Goal: Task Accomplishment & Management: Manage account settings

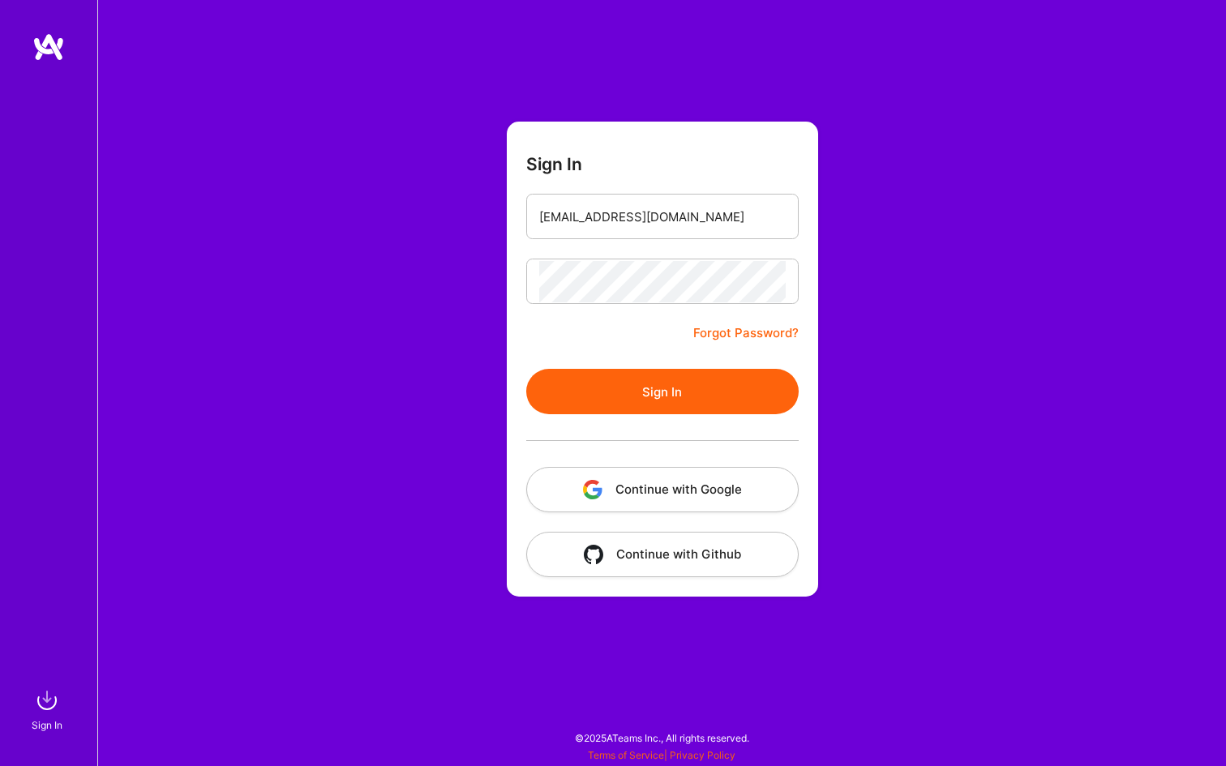
click at [724, 484] on button "Continue with Google" at bounding box center [662, 489] width 272 height 45
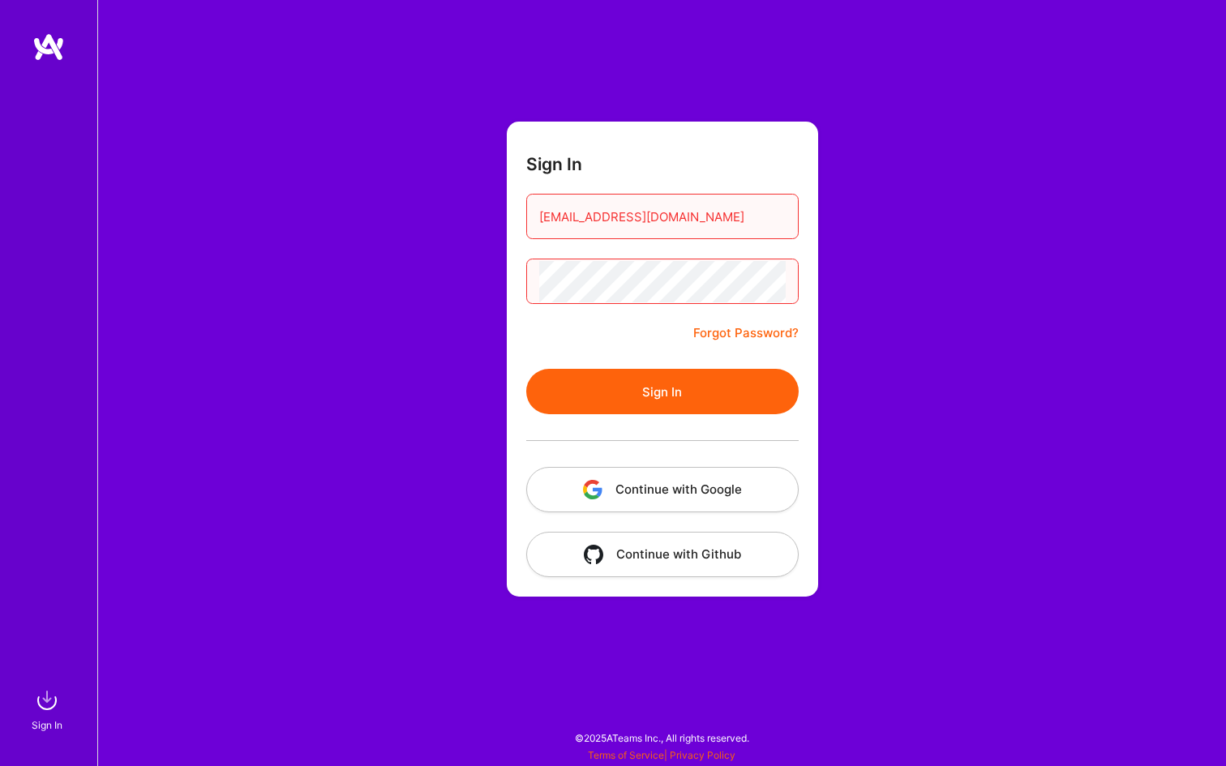
click at [708, 493] on button "Continue with Google" at bounding box center [662, 489] width 272 height 45
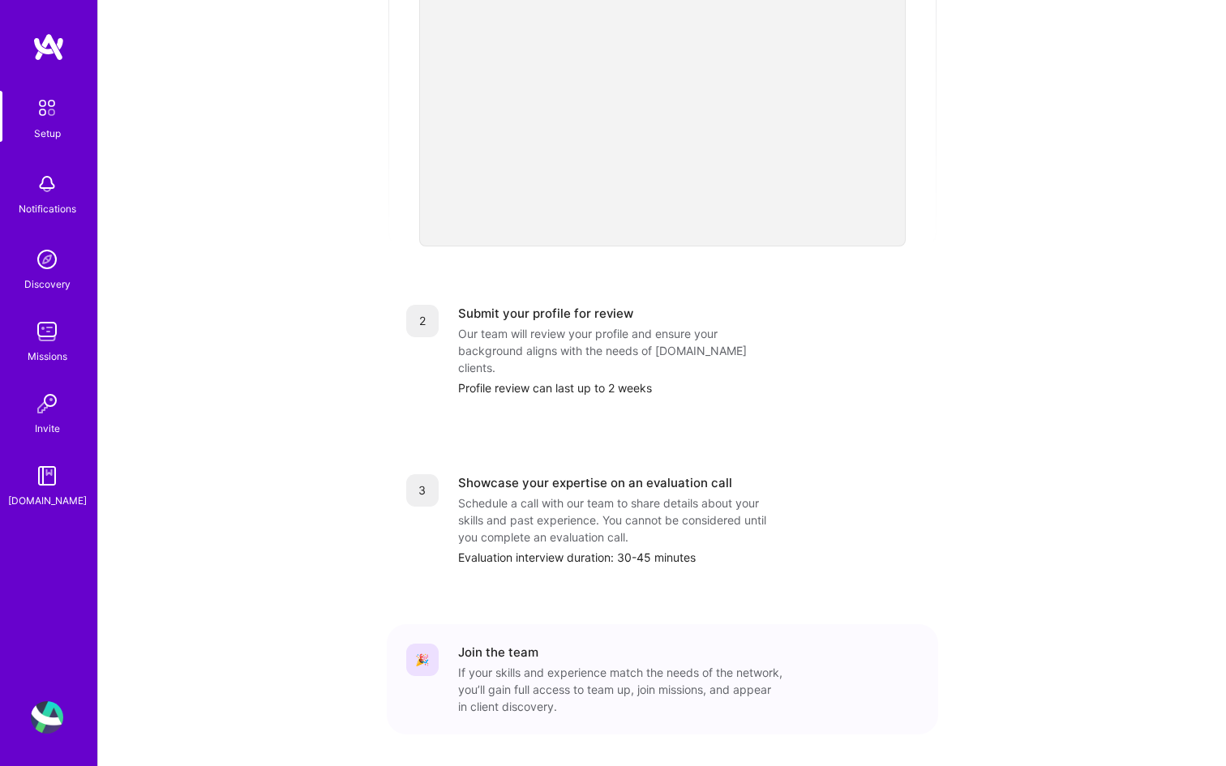
scroll to position [465, 0]
